Goal: Find specific page/section: Find specific page/section

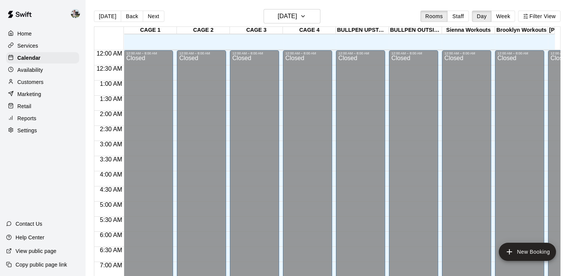
scroll to position [469, 0]
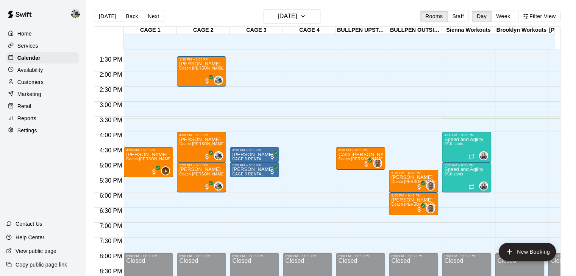
scroll to position [402, 0]
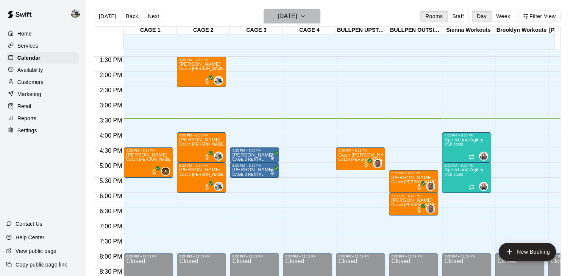
click at [309, 9] on button "[DATE]" at bounding box center [291, 16] width 57 height 14
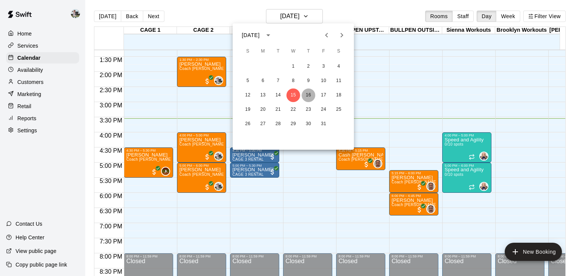
click at [310, 97] on button "16" at bounding box center [308, 96] width 14 height 14
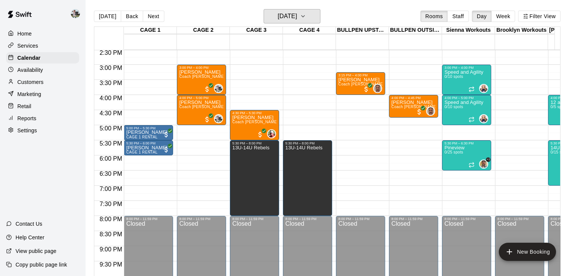
scroll to position [440, 0]
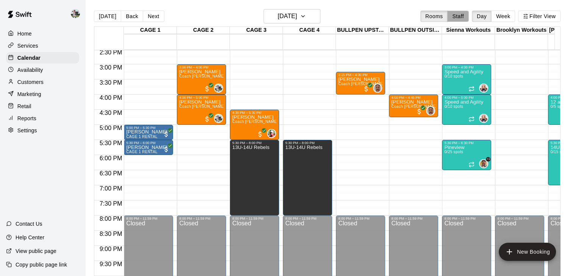
click at [463, 17] on button "Staff" at bounding box center [458, 16] width 22 height 11
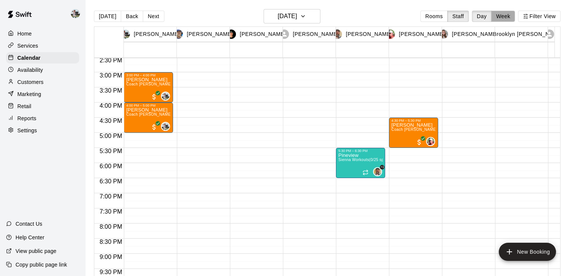
click at [512, 17] on button "Week" at bounding box center [503, 16] width 24 height 11
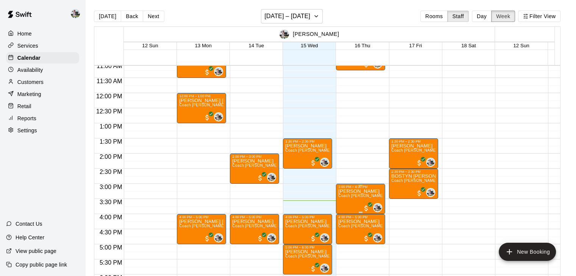
scroll to position [337, 0]
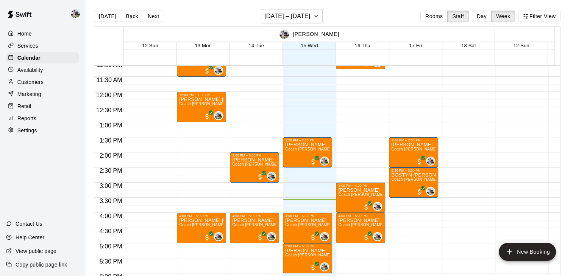
click at [23, 122] on p "Reports" at bounding box center [26, 119] width 19 height 8
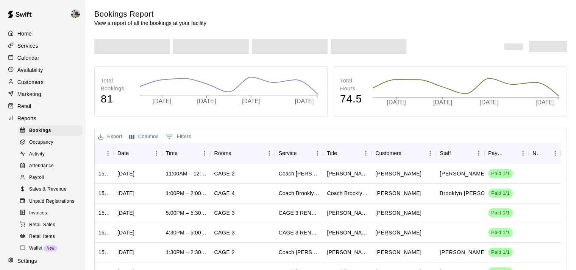
click at [39, 193] on span "Sales & Revenue" at bounding box center [47, 190] width 37 height 8
